Goal: Transaction & Acquisition: Download file/media

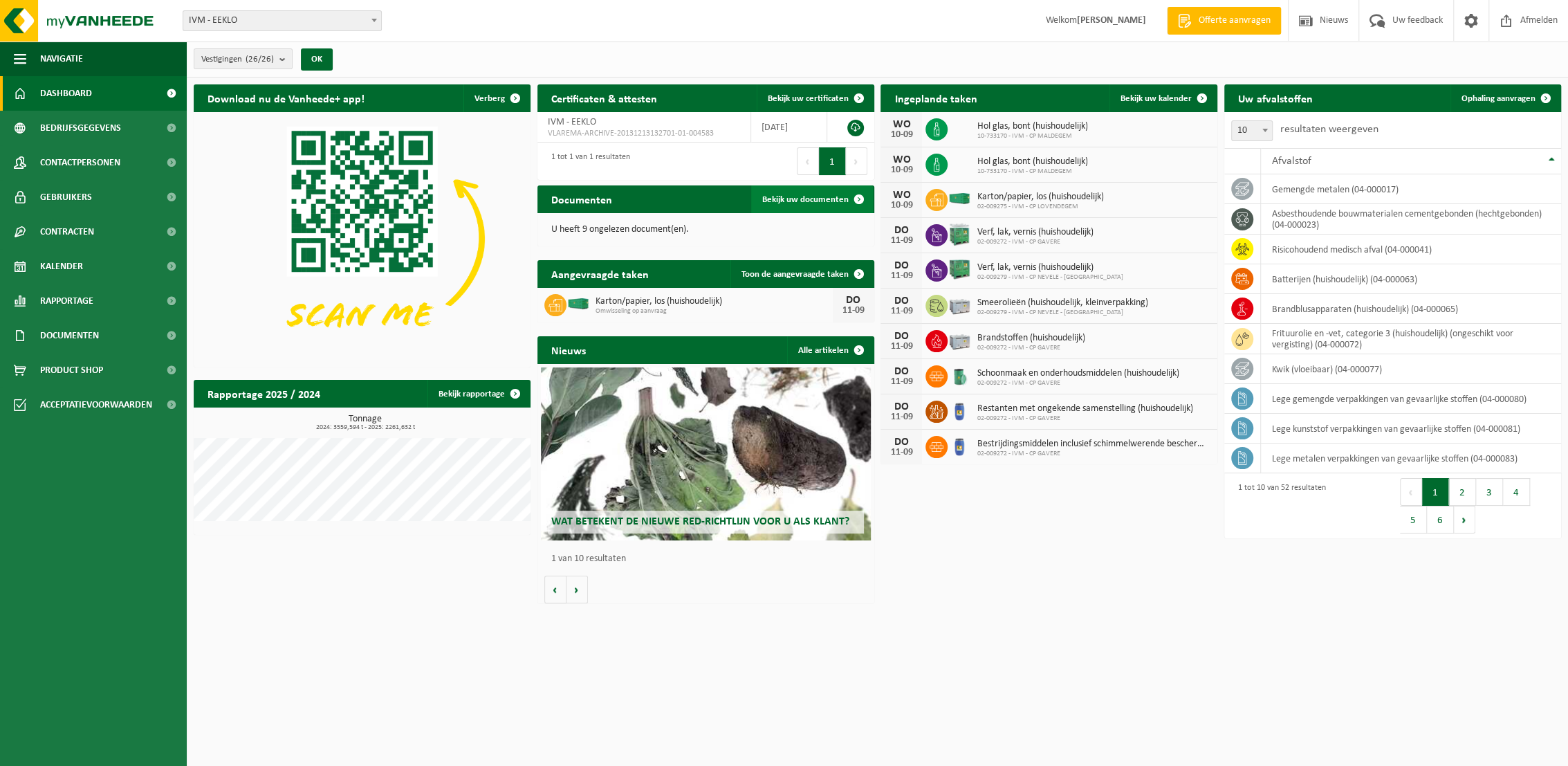
click at [825, 195] on span "Bekijk uw documenten" at bounding box center [806, 200] width 87 height 9
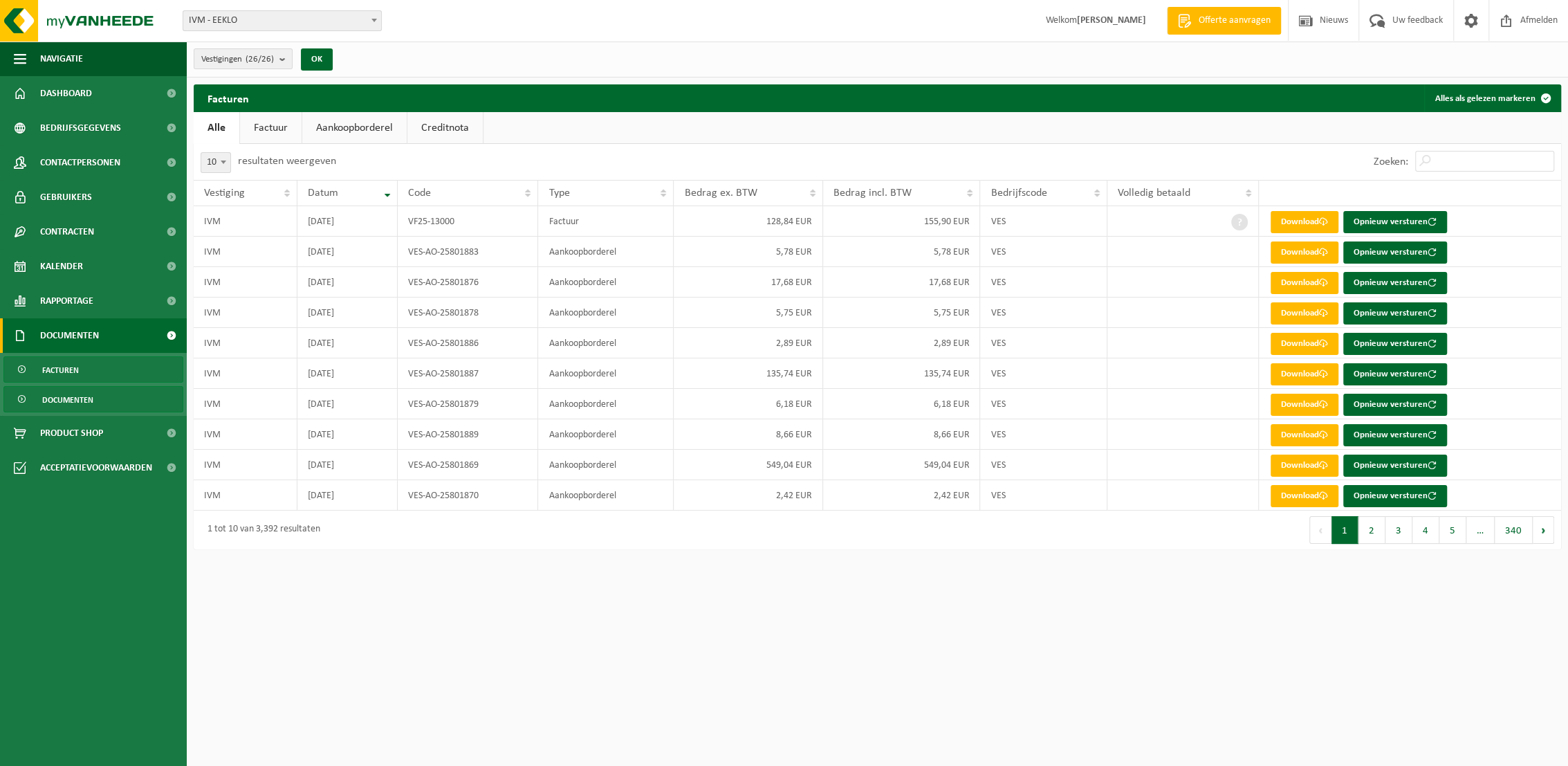
click at [73, 394] on span "Documenten" at bounding box center [68, 399] width 51 height 26
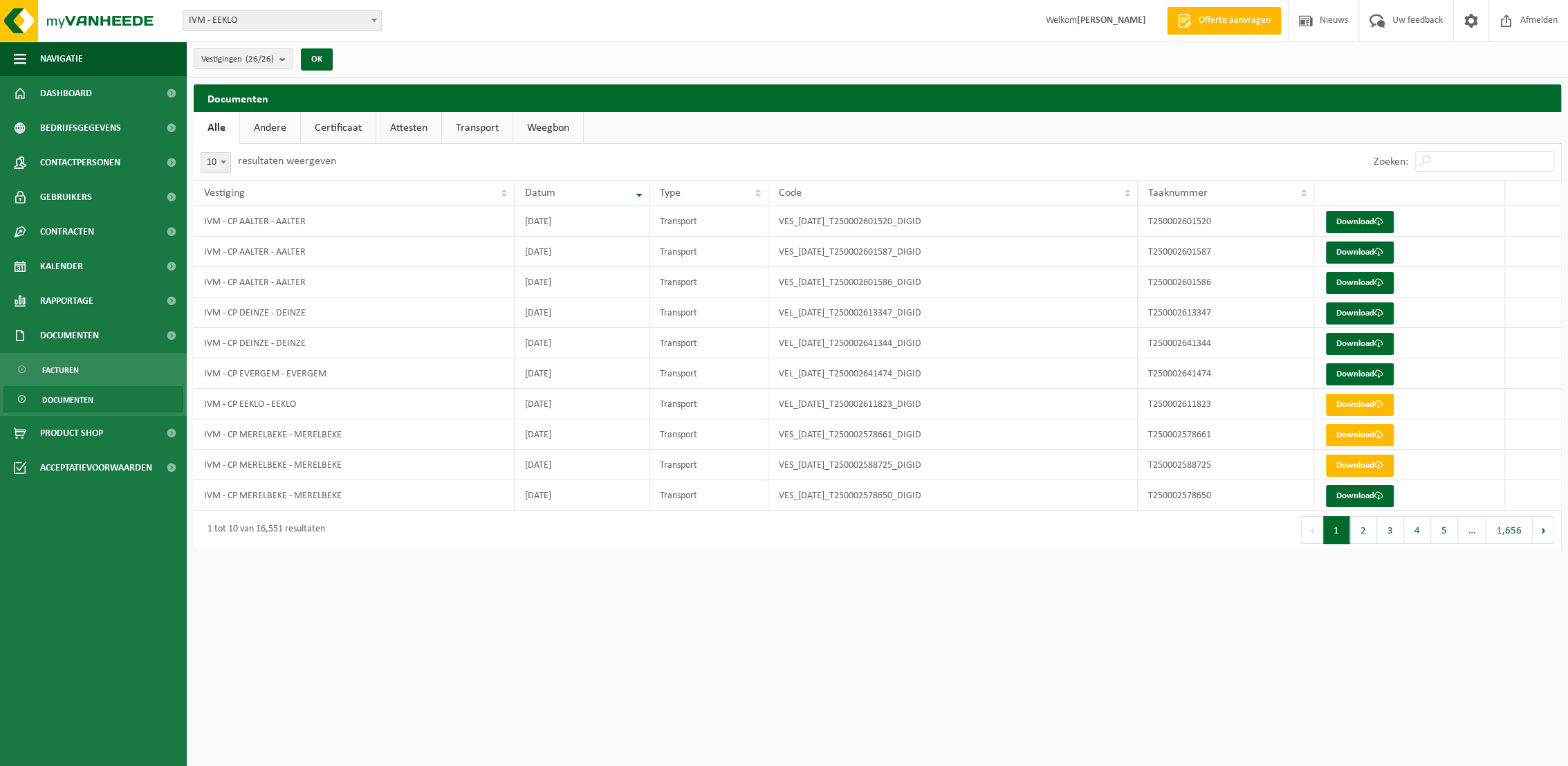
click at [460, 124] on link "Transport" at bounding box center [477, 127] width 70 height 32
click at [221, 168] on span at bounding box center [223, 162] width 14 height 18
click at [228, 220] on span "10 25 50 100" at bounding box center [216, 211] width 29 height 78
drag, startPoint x: 228, startPoint y: 220, endPoint x: 224, endPoint y: 227, distance: 8.1
select select "50"
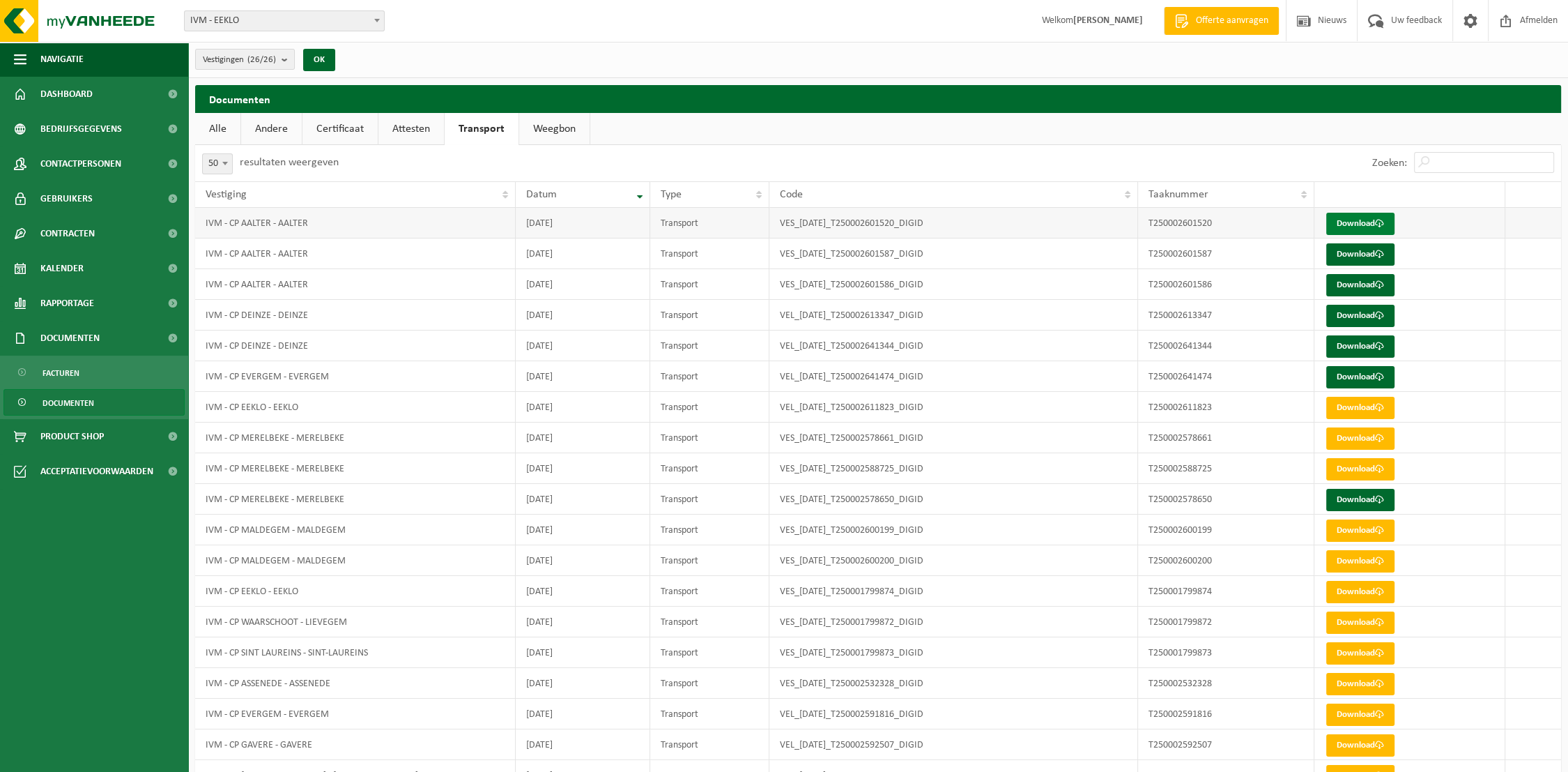
click at [1371, 226] on link "Download" at bounding box center [1361, 224] width 68 height 23
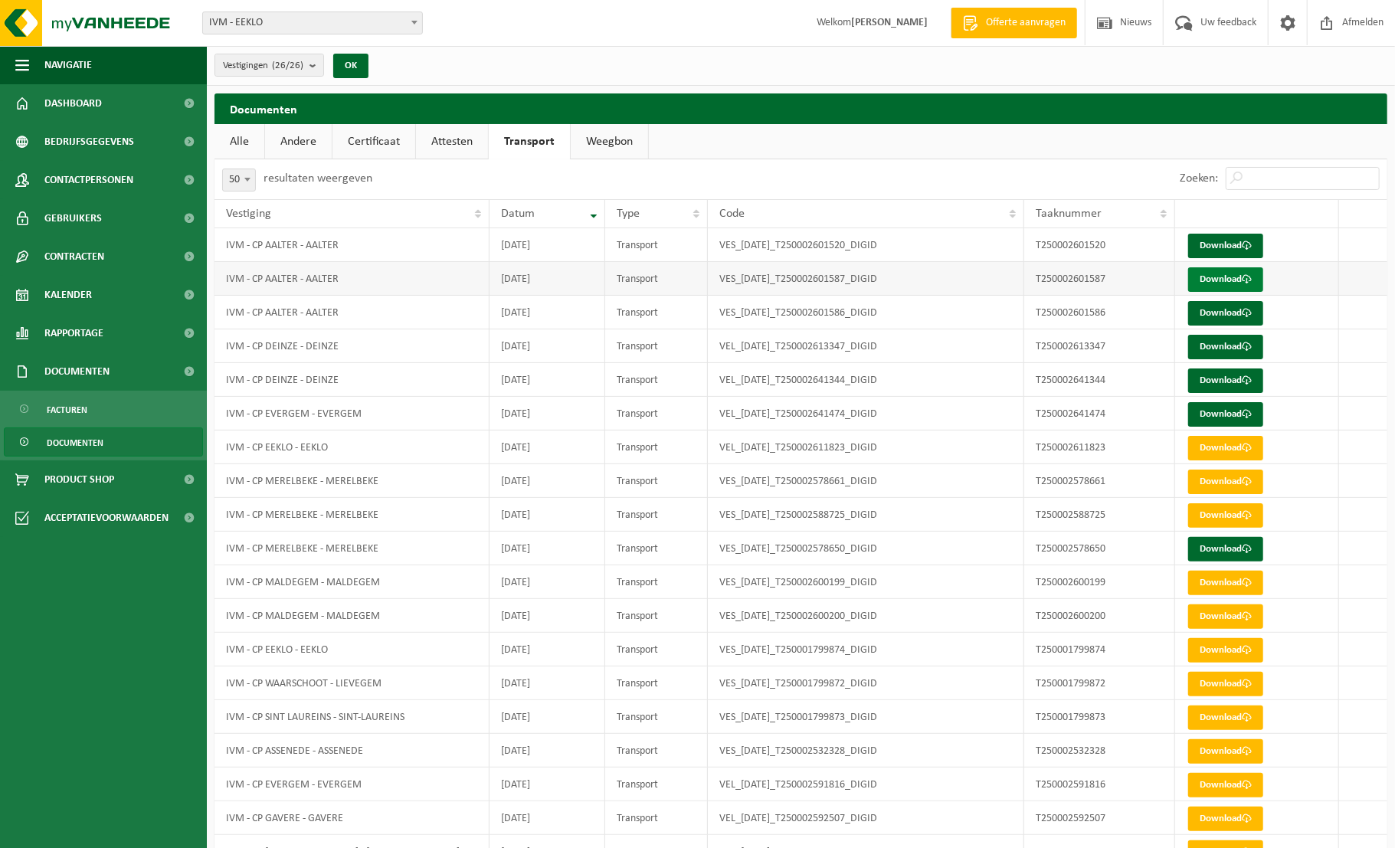
click at [1232, 280] on link "Download" at bounding box center [1225, 279] width 75 height 25
click at [1229, 313] on link "Download" at bounding box center [1225, 313] width 75 height 25
click at [1232, 348] on link "Download" at bounding box center [1225, 347] width 75 height 25
click at [1230, 378] on link "Download" at bounding box center [1225, 380] width 75 height 25
click at [1225, 416] on link "Download" at bounding box center [1225, 414] width 75 height 25
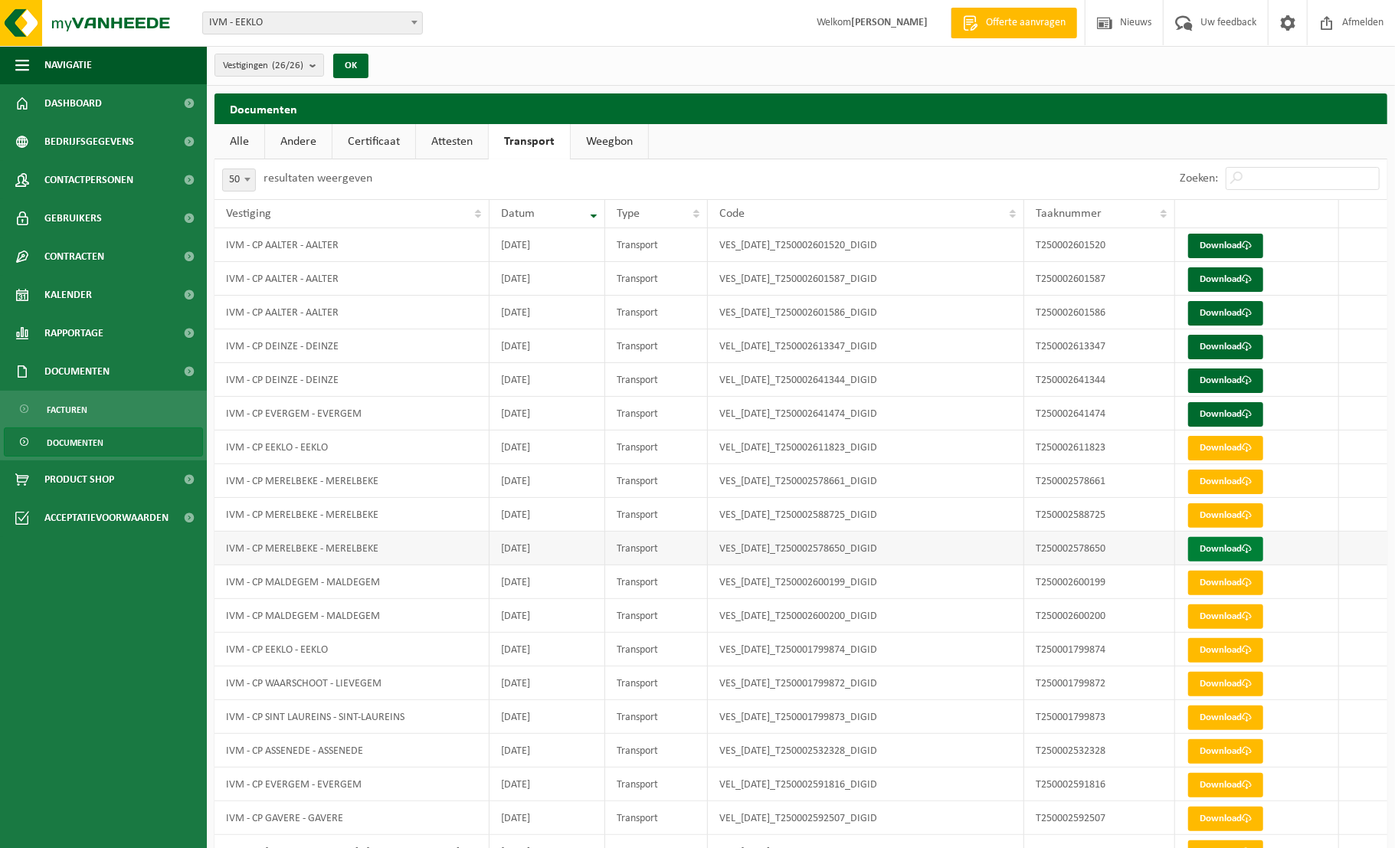
click at [1226, 549] on link "Download" at bounding box center [1225, 549] width 75 height 25
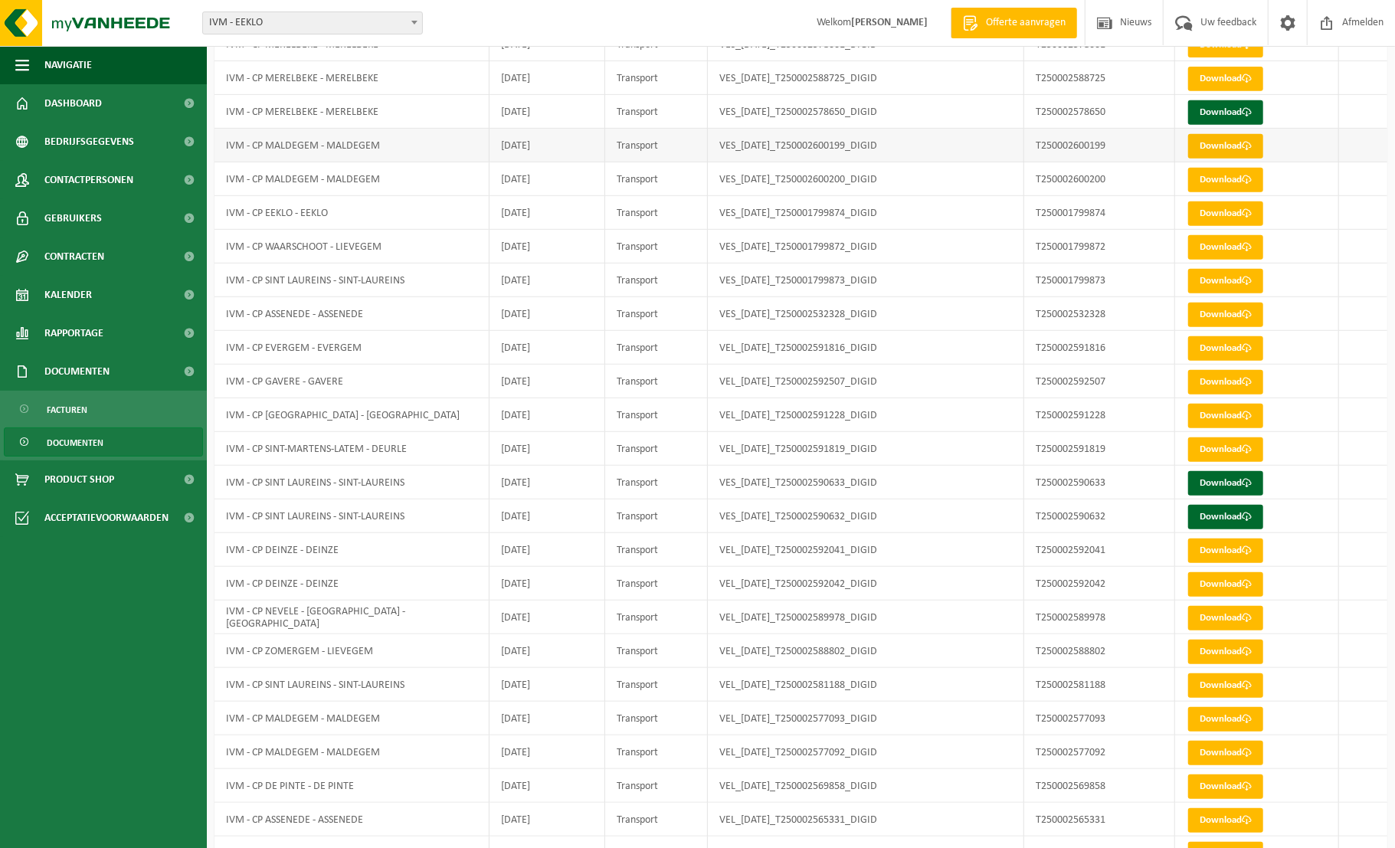
scroll to position [510, 0]
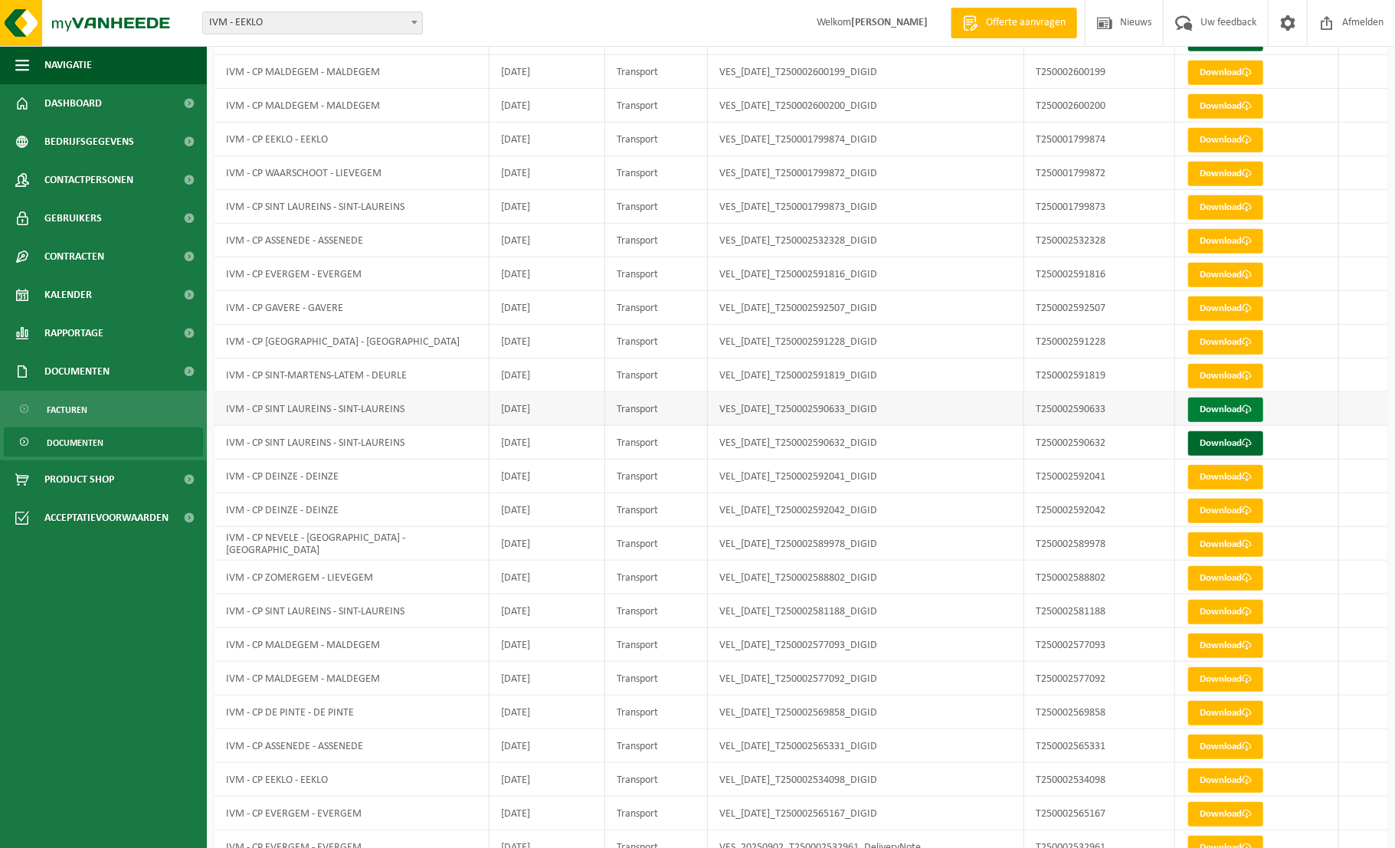
click at [1231, 399] on link "Download" at bounding box center [1225, 410] width 75 height 25
click at [1227, 441] on link "Download" at bounding box center [1225, 443] width 75 height 25
click at [67, 93] on span "Dashboard" at bounding box center [72, 103] width 57 height 38
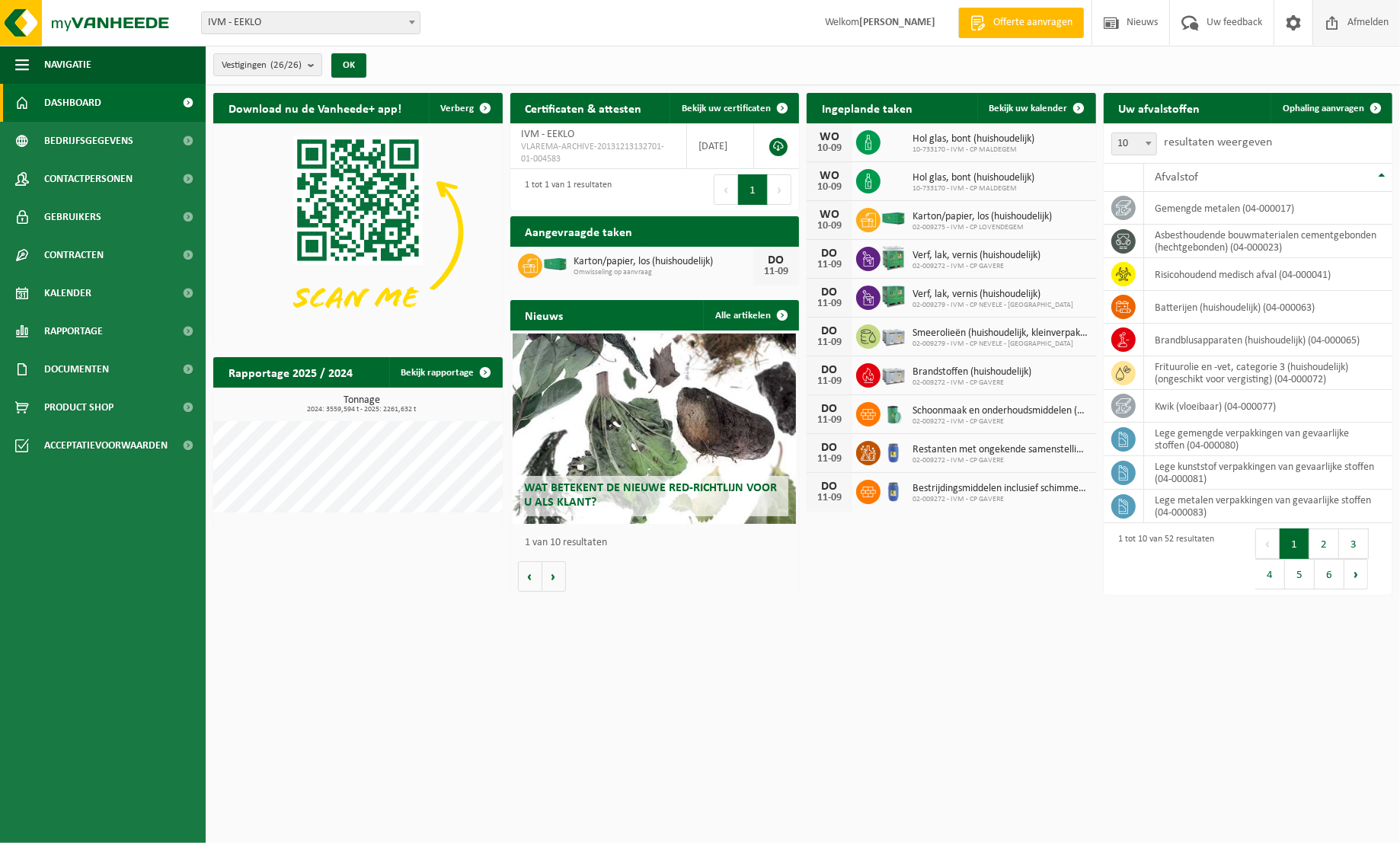
click at [1372, 28] on span "Afmelden" at bounding box center [1367, 22] width 49 height 45
